Goal: Task Accomplishment & Management: Complete application form

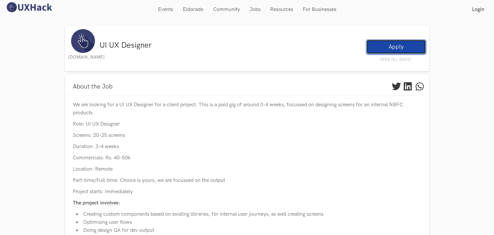
click at [392, 44] on link "Apply" at bounding box center [396, 47] width 60 height 15
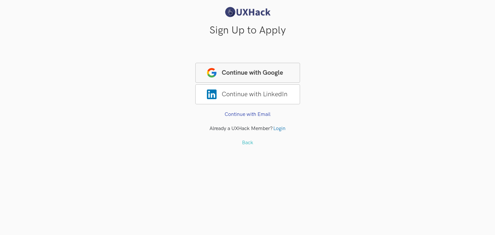
click at [233, 66] on span "Continue with Google" at bounding box center [247, 73] width 105 height 20
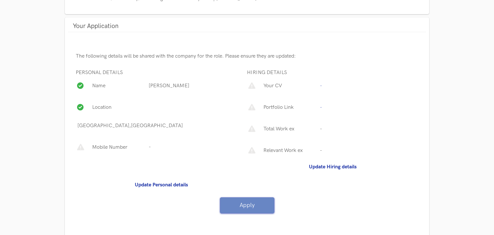
scroll to position [416, 0]
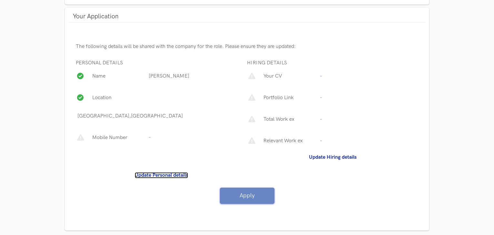
click at [174, 172] on b "Update Personal details" at bounding box center [161, 175] width 53 height 6
click at [284, 74] on p "Your CV" at bounding box center [290, 76] width 56 height 8
click at [332, 155] on b "Update Hiring details" at bounding box center [333, 157] width 48 height 6
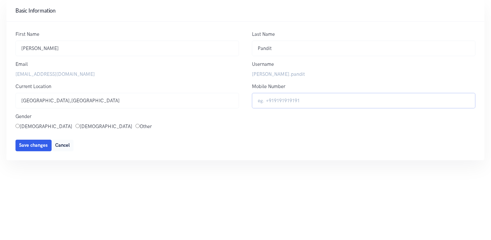
click at [281, 98] on input "Mobile Number" at bounding box center [363, 101] width 223 height 16
type input "[PHONE_NUMBER]"
click at [15, 124] on input "[DEMOGRAPHIC_DATA]" at bounding box center [17, 126] width 4 height 4
radio input "true"
click at [93, 112] on div "Current Location Aurangabad,India Aurangabad,India" at bounding box center [127, 98] width 236 height 30
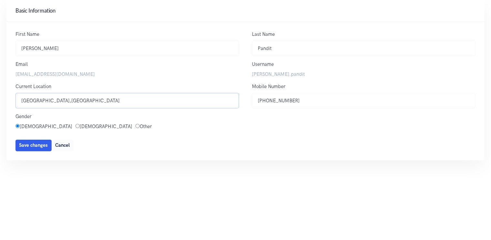
click at [49, 100] on input "[GEOGRAPHIC_DATA],[GEOGRAPHIC_DATA]" at bounding box center [126, 101] width 223 height 16
click at [48, 100] on input "Aurangabad,Maharashtra, India" at bounding box center [126, 101] width 223 height 16
type input "Aurangabad, Maharashtra, India"
click at [39, 143] on span "Save changes" at bounding box center [33, 144] width 29 height 5
click at [261, 73] on label "snehal.pandit" at bounding box center [363, 75] width 223 height 8
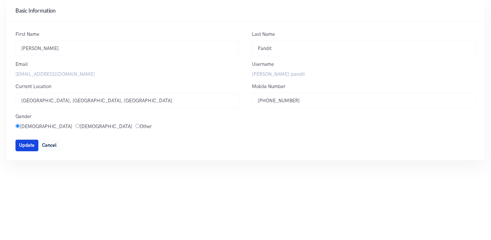
click at [29, 144] on span "Update" at bounding box center [26, 144] width 15 height 5
click at [25, 147] on span "Update" at bounding box center [26, 144] width 15 height 5
click at [54, 144] on button "Cancel" at bounding box center [49, 146] width 22 height 12
click at [285, 97] on input "[PHONE_NUMBER]" at bounding box center [363, 101] width 223 height 16
type input "[PHONE_NUMBER]"
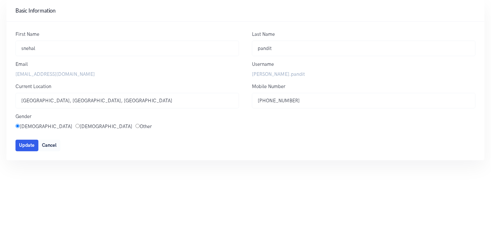
click at [18, 124] on input "Female" at bounding box center [17, 126] width 4 height 4
radio input "true"
click at [48, 99] on input "Aurangabad, Maharashtra, India" at bounding box center [126, 101] width 223 height 16
click at [263, 76] on label "snehal.pandit" at bounding box center [363, 75] width 223 height 8
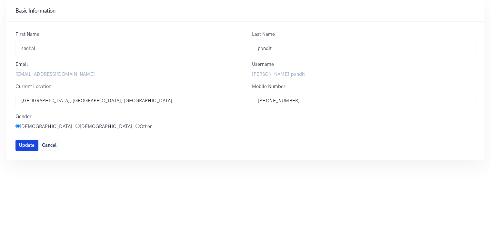
click at [29, 146] on span "Update" at bounding box center [26, 144] width 15 height 5
click at [52, 171] on body "Upgrade Hello snehal Hello snehal Home Weekly HackforChange PHH My Profile Even…" at bounding box center [245, 120] width 491 height 240
click at [31, 141] on button "Update" at bounding box center [26, 146] width 23 height 12
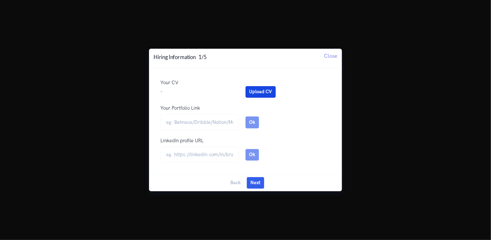
click at [261, 91] on button "Upload CV" at bounding box center [260, 92] width 30 height 12
click at [206, 119] on input "Your Portfolio Link" at bounding box center [199, 122] width 79 height 16
type input "https://www.behance.net/625a7dd8"
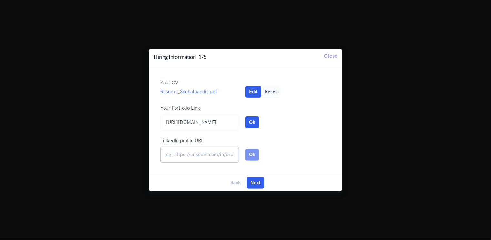
click at [188, 156] on input "url" at bounding box center [199, 155] width 79 height 16
type input "https://www.linkedin.com/in/snehal-pandit-b9432522a/"
click at [255, 182] on button "Next" at bounding box center [255, 183] width 17 height 12
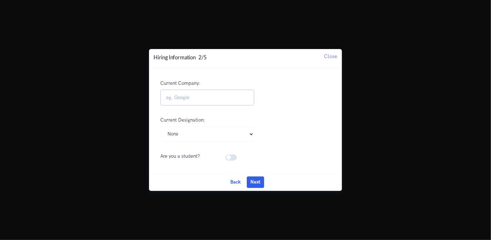
click at [197, 100] on input "Current Company:" at bounding box center [207, 98] width 94 height 16
click at [258, 185] on button "Next" at bounding box center [255, 182] width 17 height 12
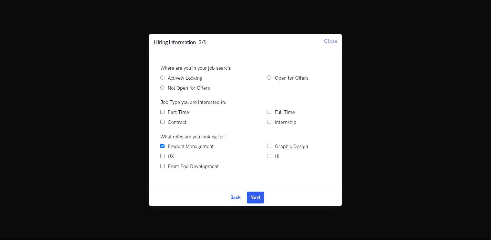
click at [163, 78] on input "Actively Looking" at bounding box center [162, 77] width 4 height 4
radio input "true"
click at [270, 111] on input "Full Time" at bounding box center [269, 112] width 4 height 4
checkbox input "true"
click at [162, 155] on input "UX" at bounding box center [162, 156] width 4 height 4
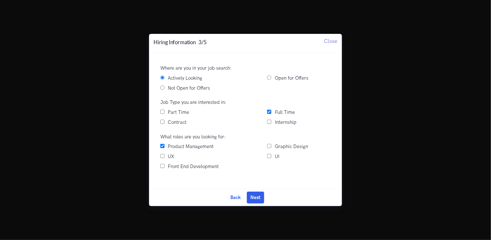
checkbox input "true"
click at [162, 147] on input "Product Management" at bounding box center [162, 146] width 4 height 4
checkbox input "false"
click at [268, 156] on input "UI" at bounding box center [269, 156] width 4 height 4
checkbox input "true"
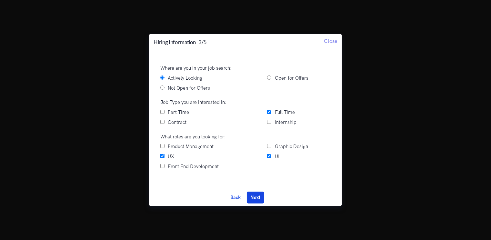
click at [259, 198] on button "Next" at bounding box center [255, 197] width 17 height 12
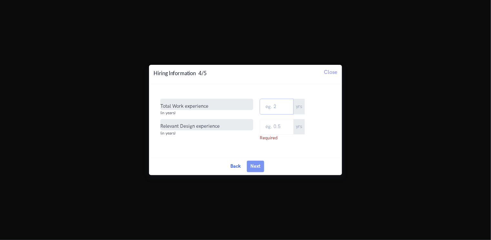
click at [277, 108] on input "Total Work Experience" at bounding box center [276, 107] width 34 height 16
click at [277, 135] on span "Required" at bounding box center [291, 137] width 64 height 7
click at [279, 130] on input "text" at bounding box center [276, 127] width 34 height 16
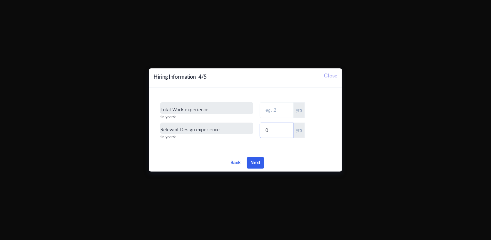
type input "02"
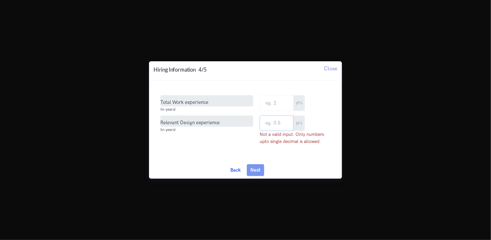
click at [276, 119] on input "text" at bounding box center [276, 123] width 34 height 16
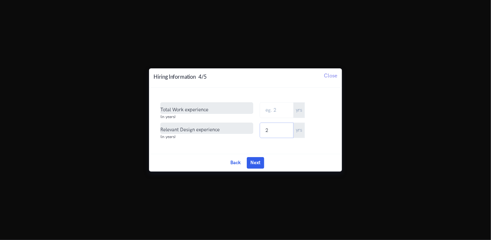
type input "2"
click at [279, 107] on input "Total Work Experience" at bounding box center [276, 110] width 34 height 16
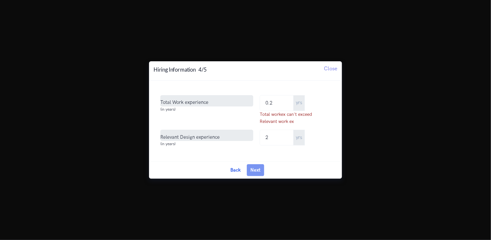
click at [254, 119] on div "Total Work experience (in years)" at bounding box center [209, 109] width 99 height 28
click at [278, 100] on input "0.2" at bounding box center [276, 103] width 34 height 16
type input "0"
click at [264, 152] on div "Your CV Edit Resume_Snehalpandit.pdf - Edit Upload CV Cancel Reset Your Portfol…" at bounding box center [245, 121] width 193 height 81
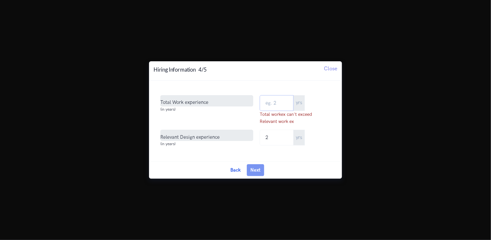
click at [274, 108] on input "Total Work Experience" at bounding box center [276, 103] width 34 height 16
type input "0"
click at [280, 141] on input "2" at bounding box center [276, 138] width 34 height 16
click at [277, 105] on input "Total Work Experience" at bounding box center [276, 103] width 34 height 16
type input "N"
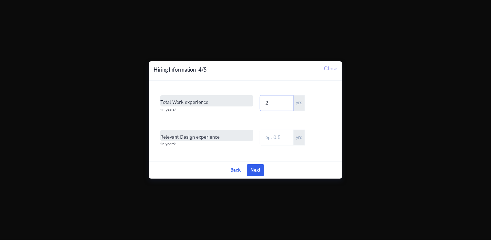
type input "2"
drag, startPoint x: 325, startPoint y: 114, endPoint x: 302, endPoint y: 102, distance: 26.2
click at [302, 102] on div "2 yrs Not a valid input. Please enter a number. eg: 24" at bounding box center [294, 110] width 71 height 30
click at [302, 102] on span "yrs" at bounding box center [299, 103] width 12 height 16
click at [276, 134] on input "text" at bounding box center [276, 138] width 34 height 16
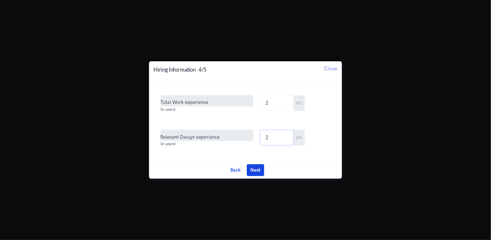
type input "2"
click at [259, 172] on button "Next" at bounding box center [255, 170] width 17 height 12
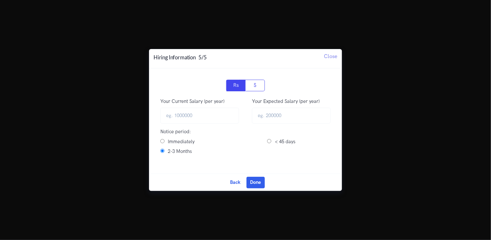
click at [161, 141] on input "Immediately" at bounding box center [162, 141] width 4 height 4
radio input "true"
click at [259, 181] on button "Done" at bounding box center [255, 183] width 18 height 12
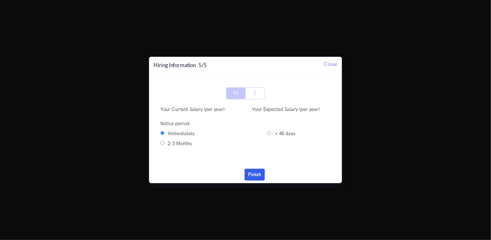
click at [234, 170] on button "Edit" at bounding box center [234, 175] width 16 height 12
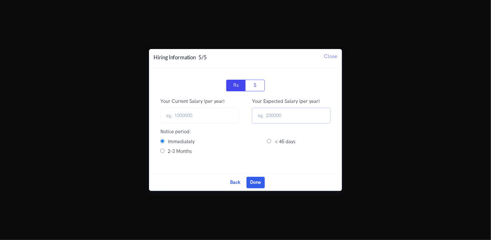
click at [276, 114] on input "text" at bounding box center [291, 116] width 79 height 16
type input "50000"
click at [260, 179] on button "Done" at bounding box center [255, 183] width 18 height 12
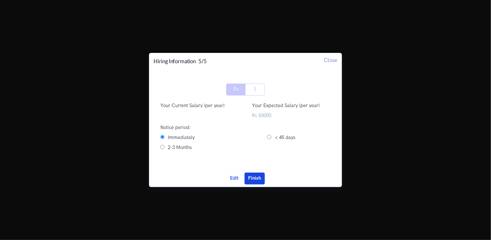
click at [255, 178] on button "Finish" at bounding box center [254, 178] width 20 height 12
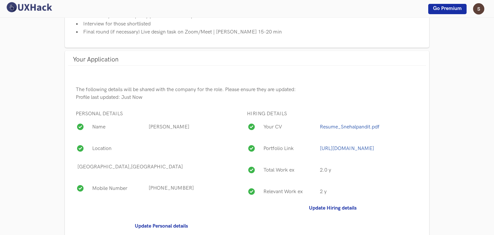
scroll to position [424, 0]
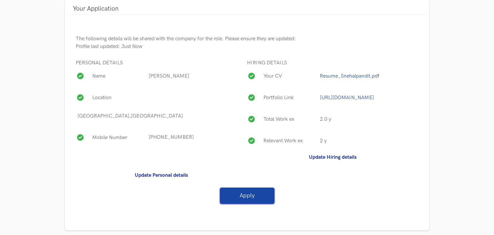
click at [248, 188] on button "Apply" at bounding box center [247, 196] width 54 height 16
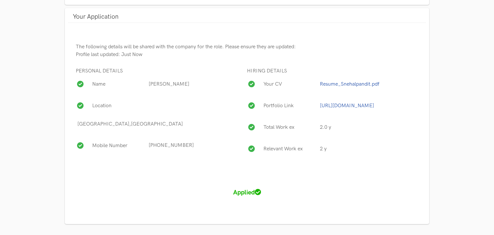
scroll to position [410, 0]
